Goal: Task Accomplishment & Management: Manage account settings

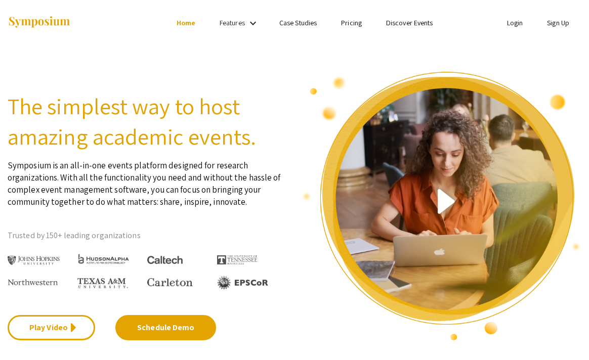
click at [507, 21] on link "Login" at bounding box center [515, 22] width 16 height 9
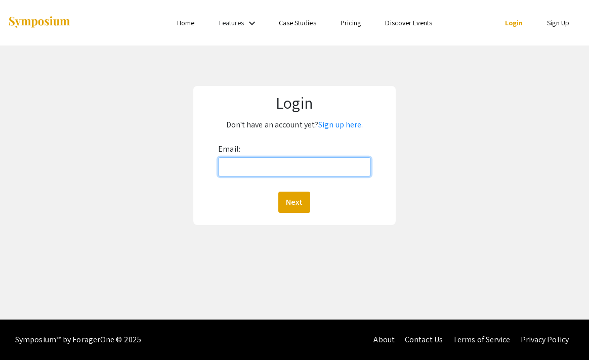
type input "[EMAIL_ADDRESS][DOMAIN_NAME]"
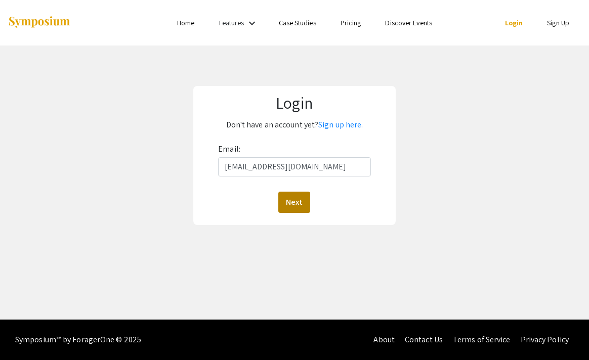
click at [286, 196] on button "Next" at bounding box center [294, 202] width 32 height 21
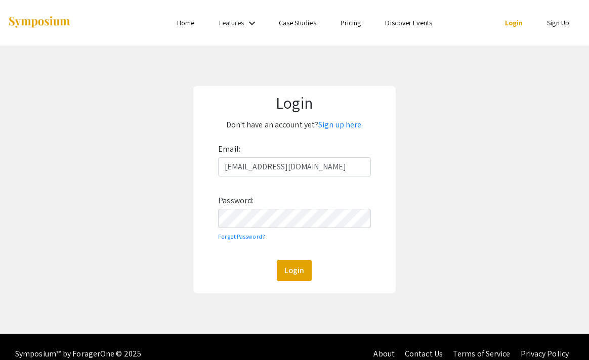
click at [294, 270] on button "Login" at bounding box center [294, 270] width 35 height 21
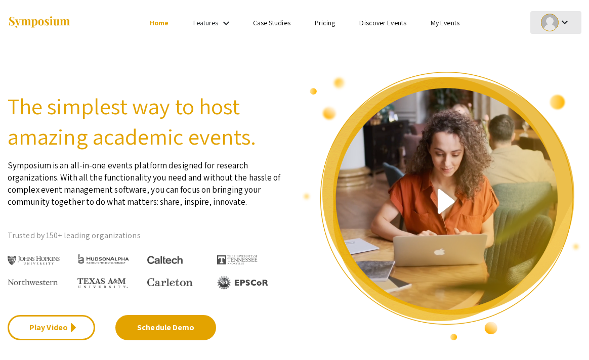
click at [563, 25] on mat-icon "keyboard_arrow_down" at bounding box center [565, 22] width 12 height 12
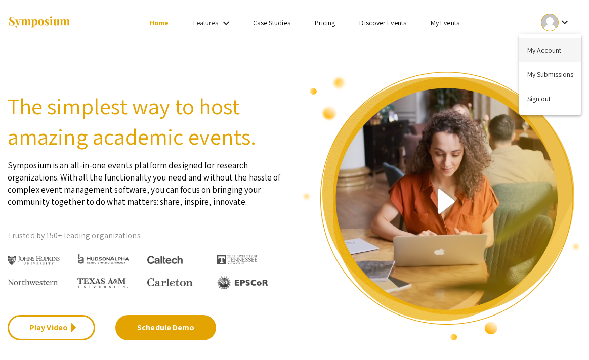
click at [548, 52] on button "My Account" at bounding box center [550, 50] width 62 height 24
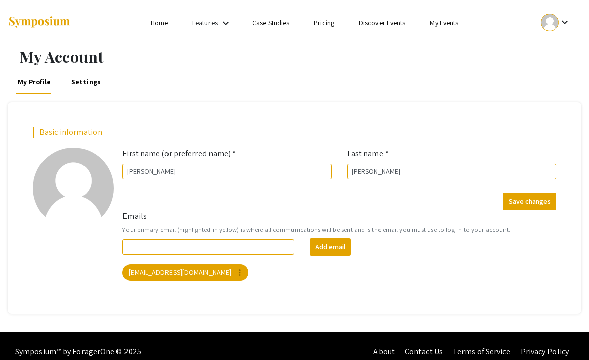
click at [550, 24] on div at bounding box center [550, 23] width 18 height 18
click at [534, 75] on button "My Submissions" at bounding box center [550, 74] width 62 height 24
